Goal: Task Accomplishment & Management: Use online tool/utility

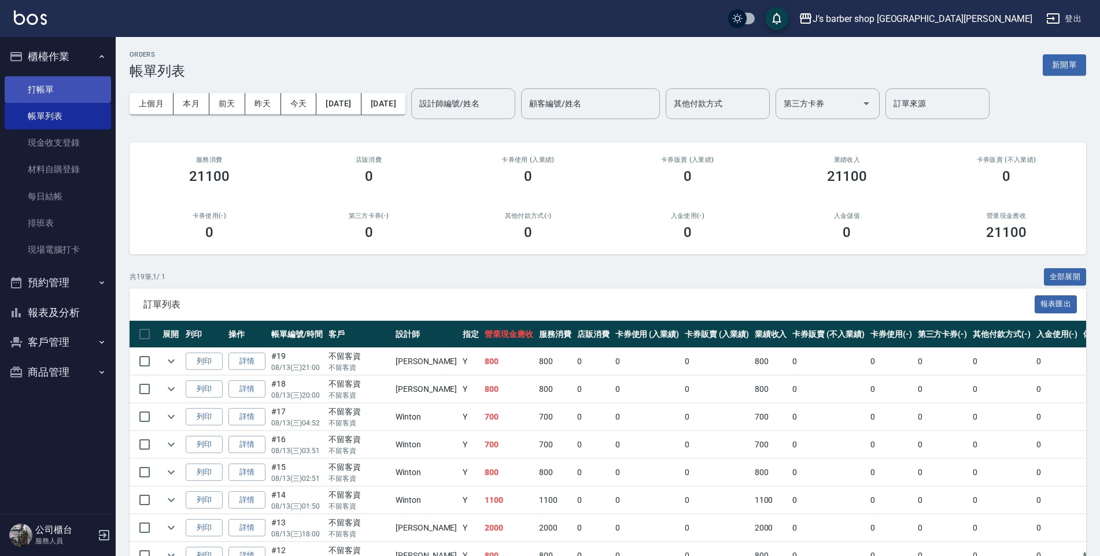
click at [36, 83] on link "打帳單" at bounding box center [58, 89] width 106 height 27
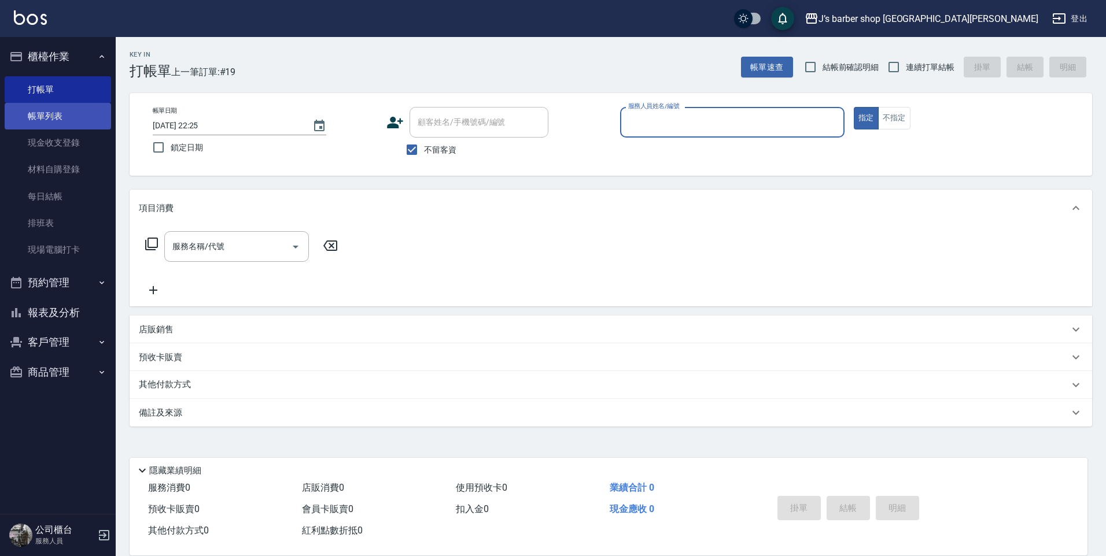
click at [24, 117] on link "帳單列表" at bounding box center [58, 116] width 106 height 27
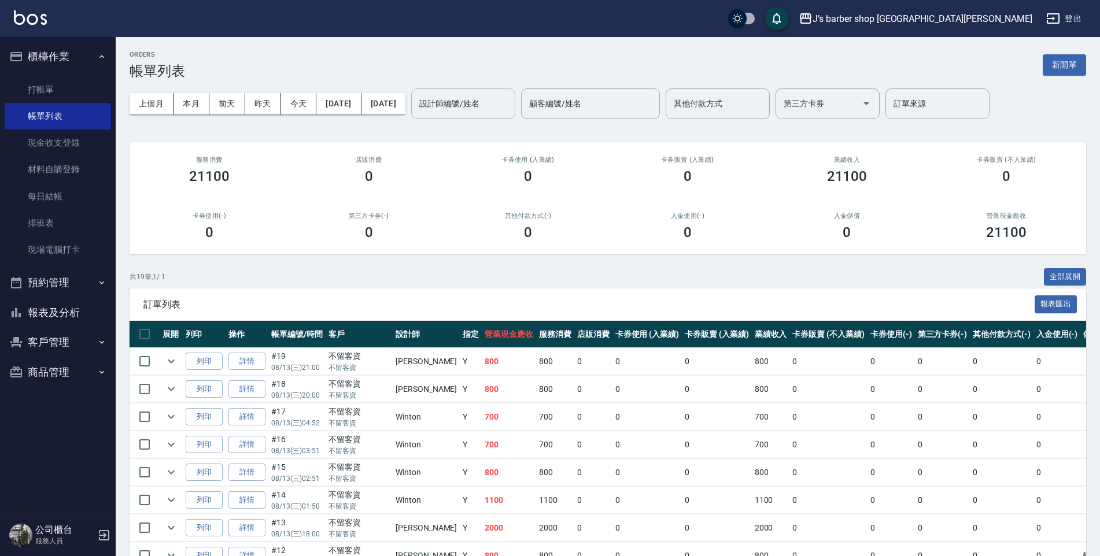
click at [481, 95] on div "設計師編號/姓名 設計師編號/姓名" at bounding box center [463, 103] width 104 height 31
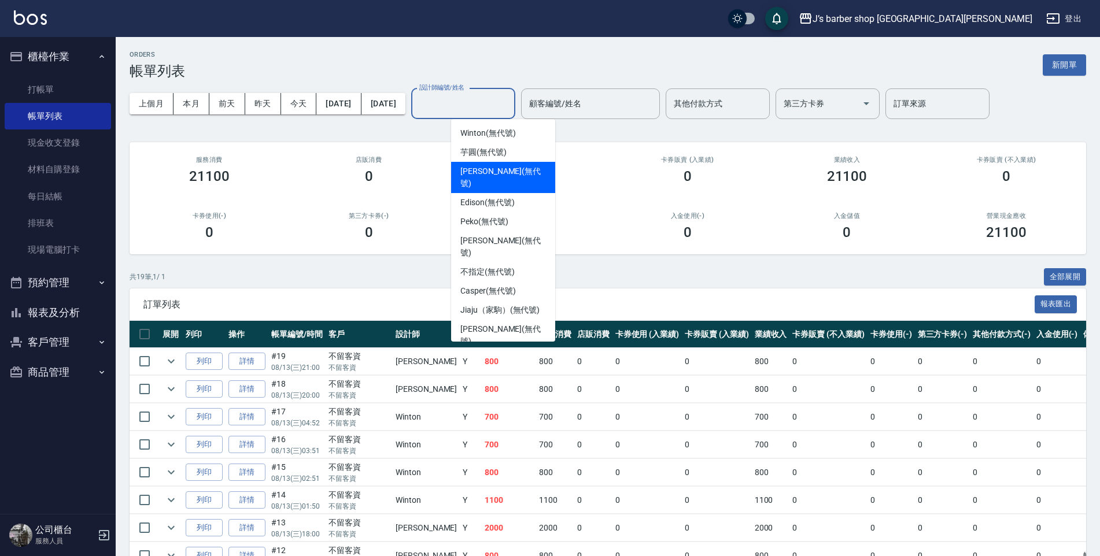
click at [484, 171] on span "[PERSON_NAME] (無代號)" at bounding box center [503, 177] width 86 height 24
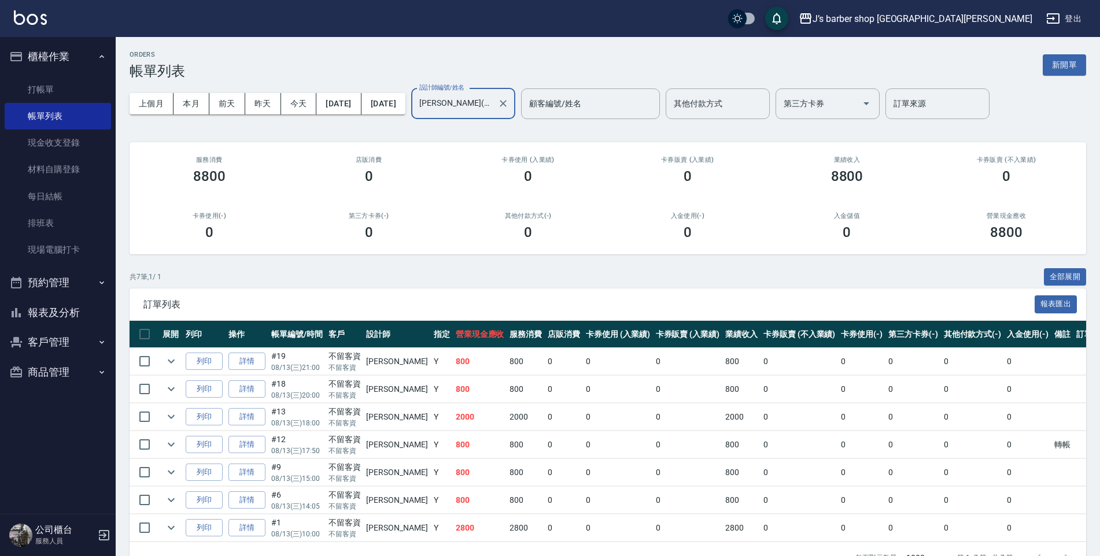
click at [481, 99] on input "[PERSON_NAME](無代號)" at bounding box center [454, 104] width 76 height 20
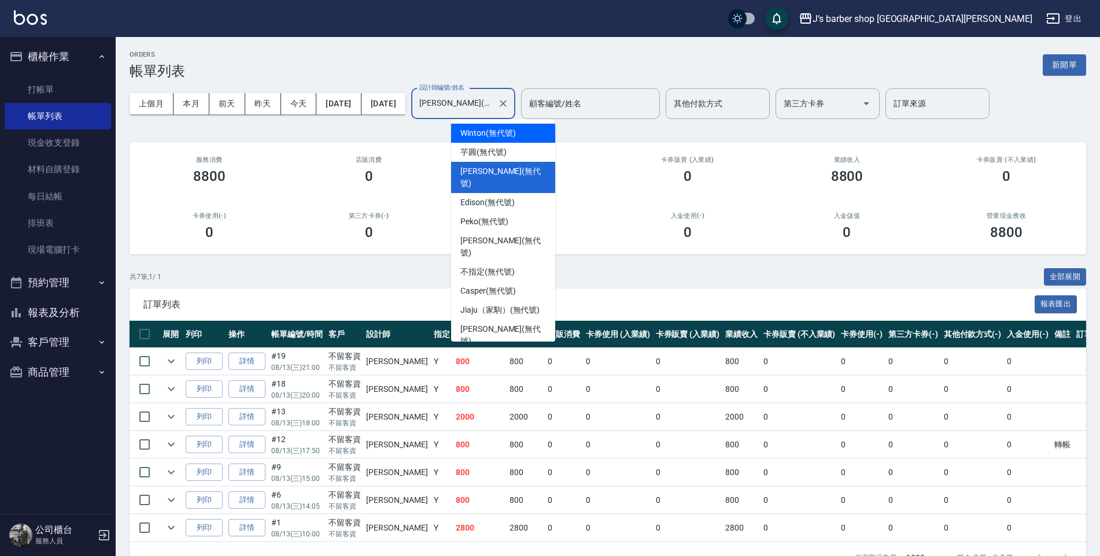
click at [482, 132] on span "Winton (無代號)" at bounding box center [487, 133] width 55 height 12
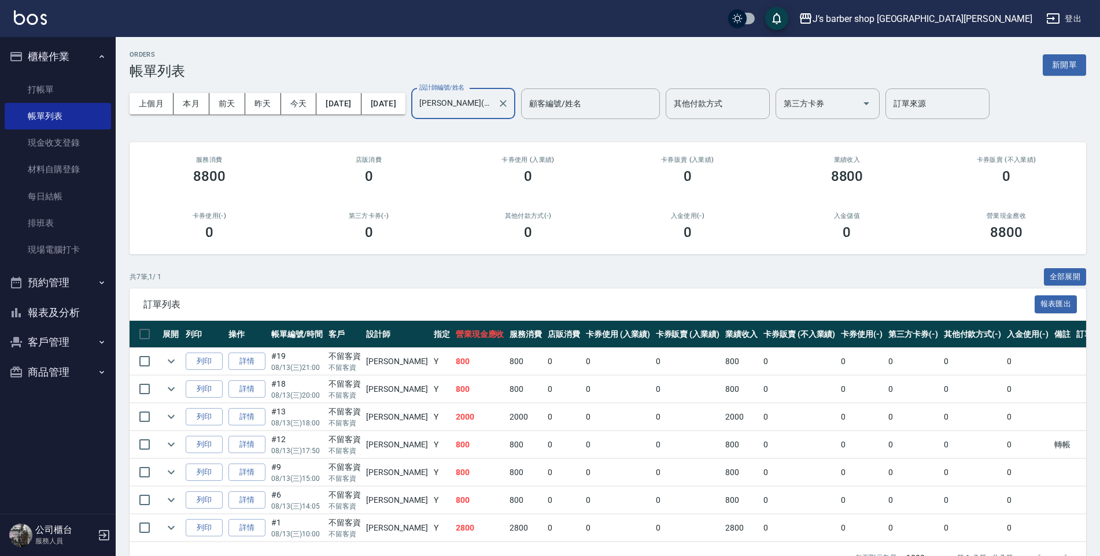
type input "Winton(無代號)"
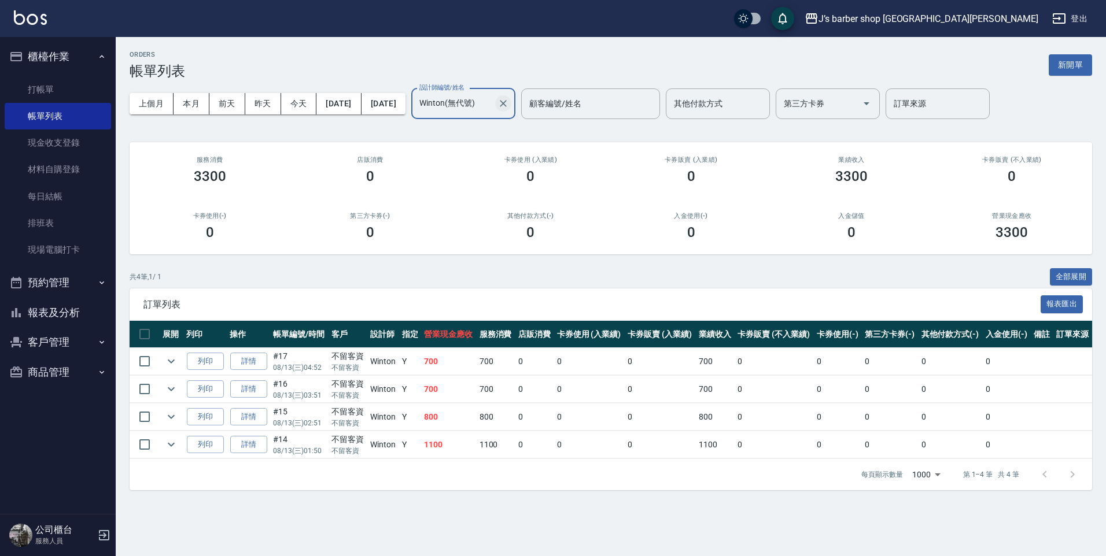
click at [507, 102] on icon "Clear" at bounding box center [503, 103] width 7 height 7
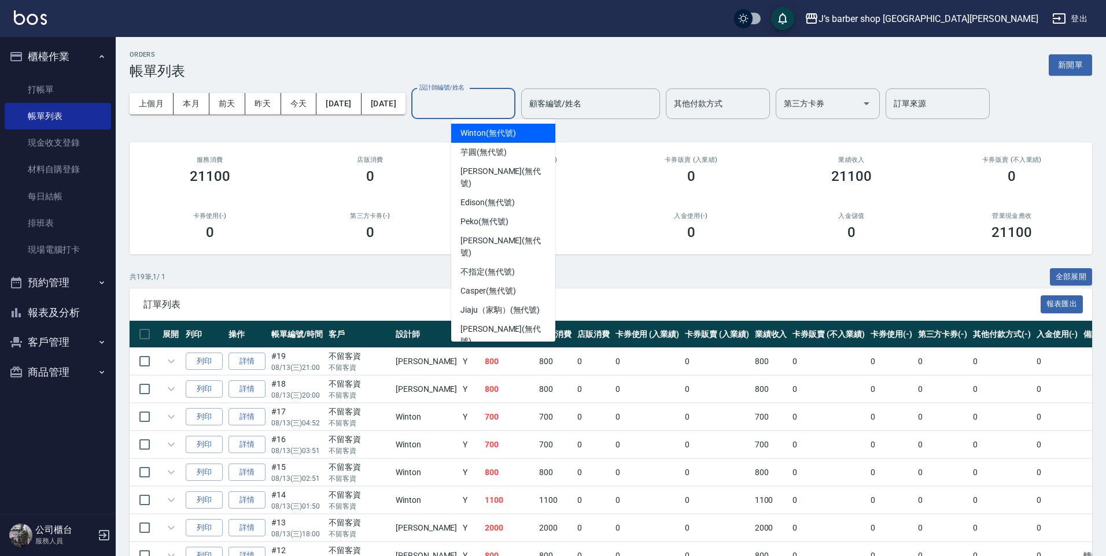
click at [510, 105] on input "設計師編號/姓名" at bounding box center [463, 104] width 94 height 20
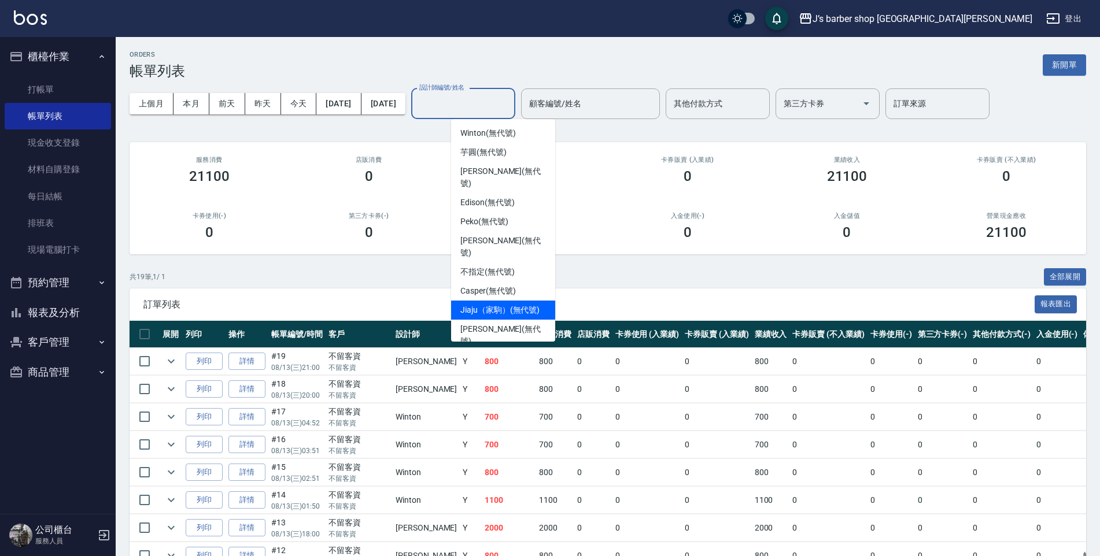
click at [477, 304] on span "Jiaju（家駒） (無代號)" at bounding box center [499, 310] width 79 height 12
type input "Jiaju（家駒）(無代號)"
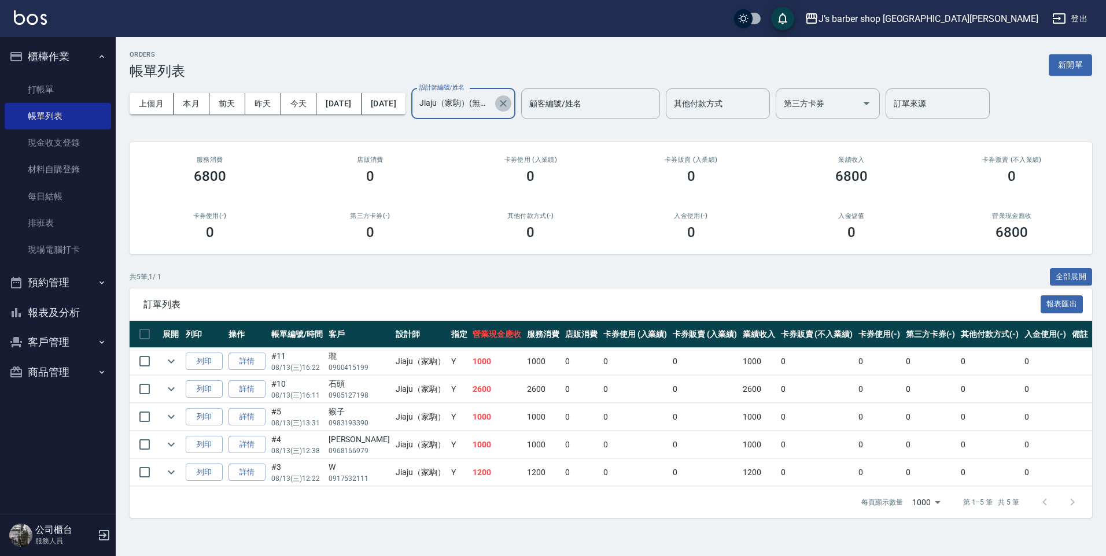
click at [511, 99] on button "Clear" at bounding box center [503, 103] width 16 height 16
click at [493, 105] on input "設計師編號/姓名" at bounding box center [454, 104] width 76 height 20
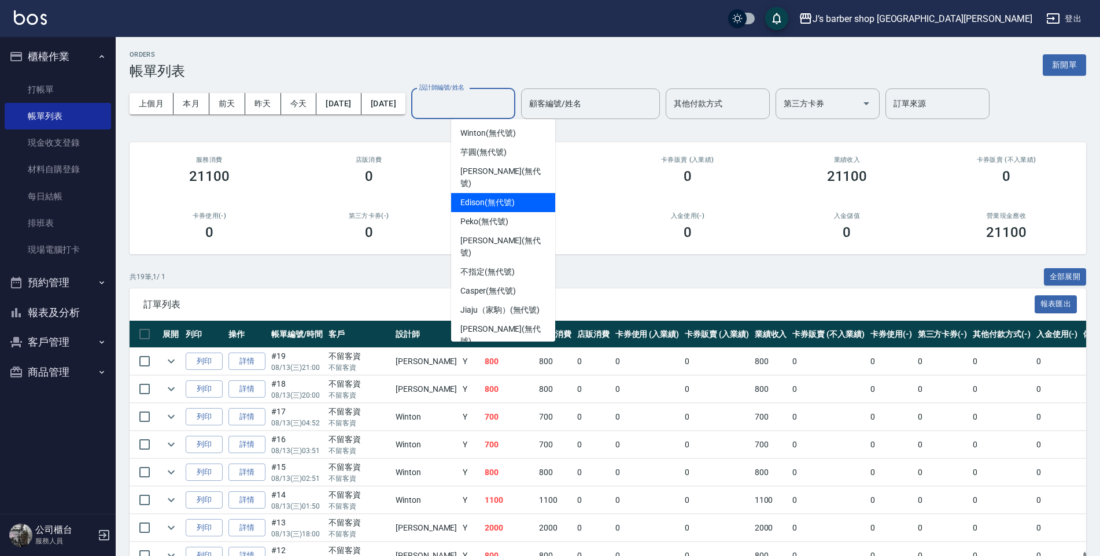
click at [467, 197] on span "Edison (無代號)" at bounding box center [487, 203] width 54 height 12
type input "Edison(無代號)"
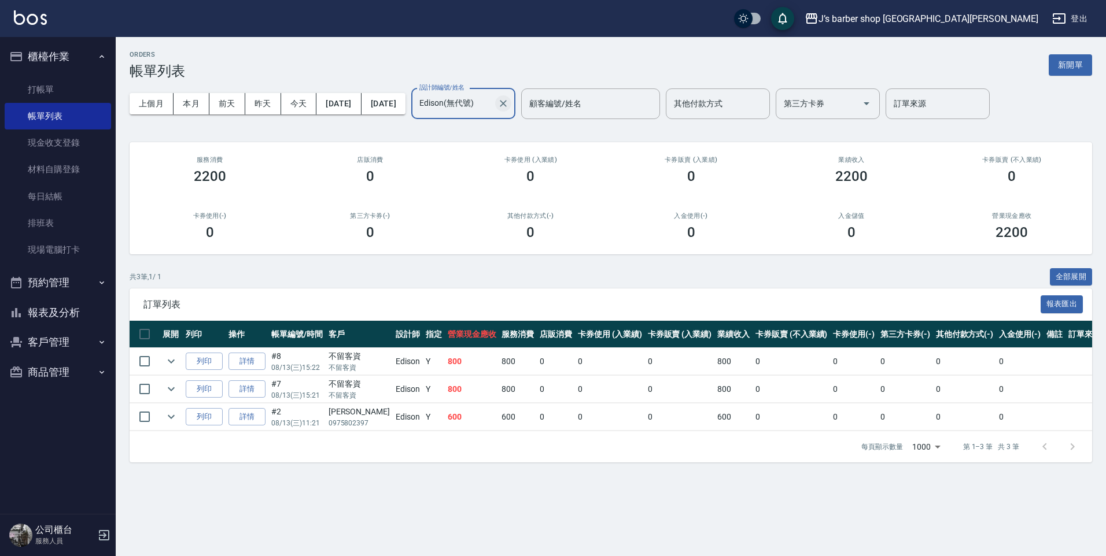
click at [509, 98] on icon "Clear" at bounding box center [503, 104] width 12 height 12
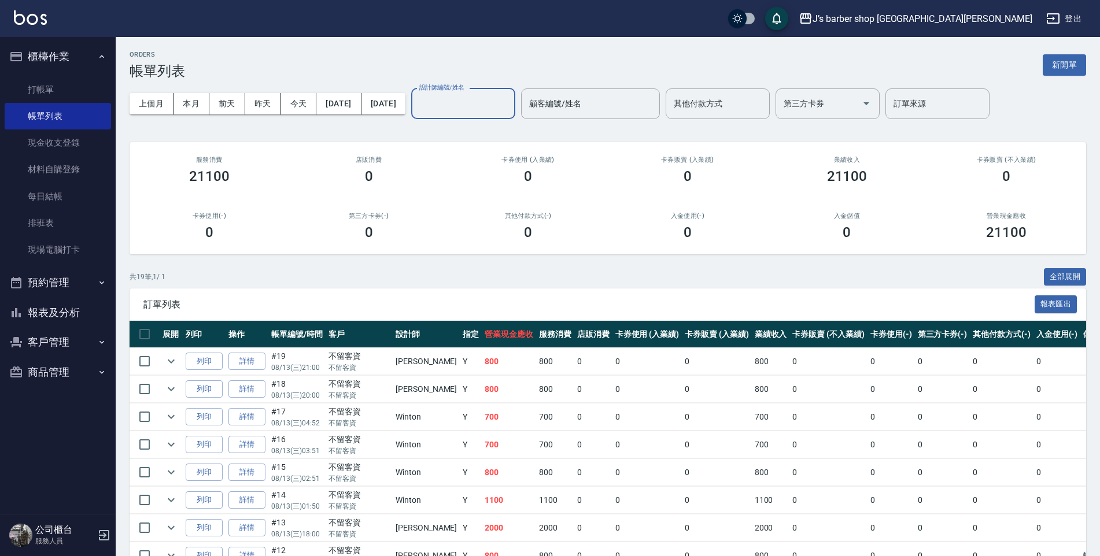
click at [718, 36] on div "J’s barber shop [GEOGRAPHIC_DATA]隆 登出" at bounding box center [550, 18] width 1100 height 37
